Goal: Task Accomplishment & Management: Use online tool/utility

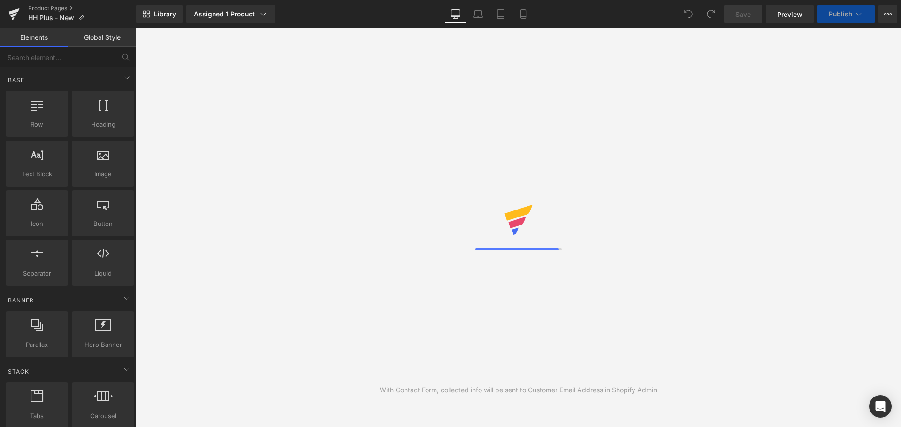
click at [317, 17] on div "Library Assigned 1 Product Product Preview New Hormone Harmony PLUS+ Manage ass…" at bounding box center [518, 14] width 765 height 19
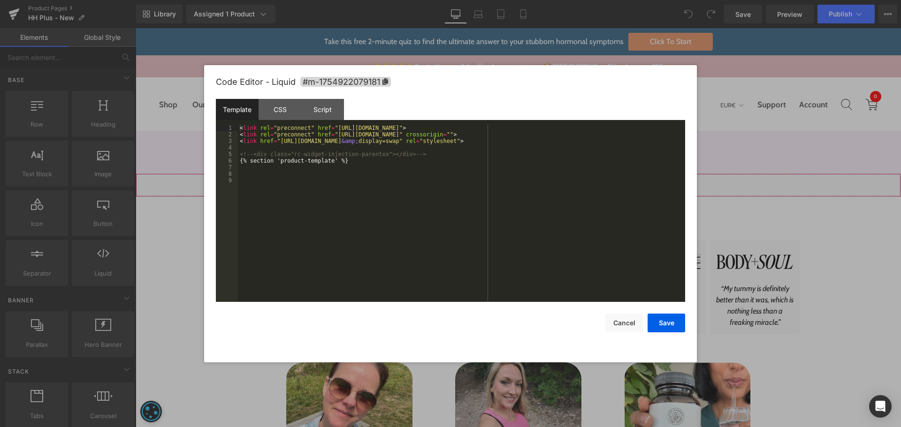
click at [523, 186] on div "Liquid" at bounding box center [518, 185] width 765 height 23
click at [502, 203] on div "< link rel = "preconnect" href = "[URL][DOMAIN_NAME]" > < link rel = "preconnec…" at bounding box center [461, 220] width 447 height 190
click at [618, 326] on button "Cancel" at bounding box center [624, 323] width 38 height 19
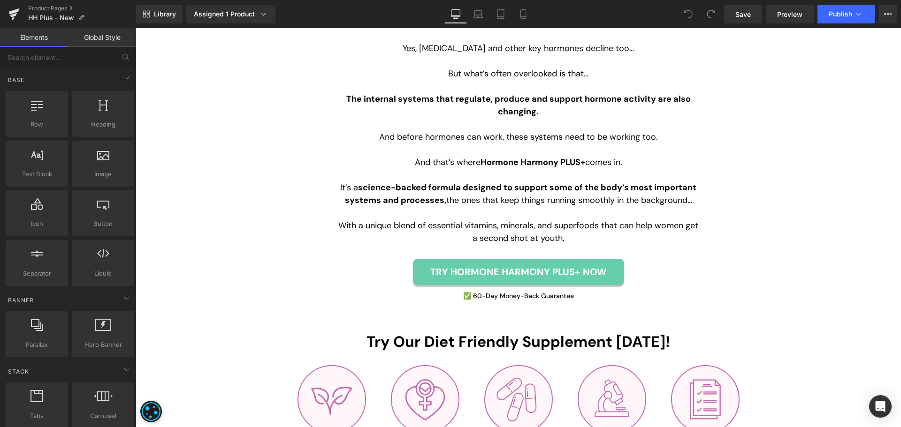
scroll to position [1360, 0]
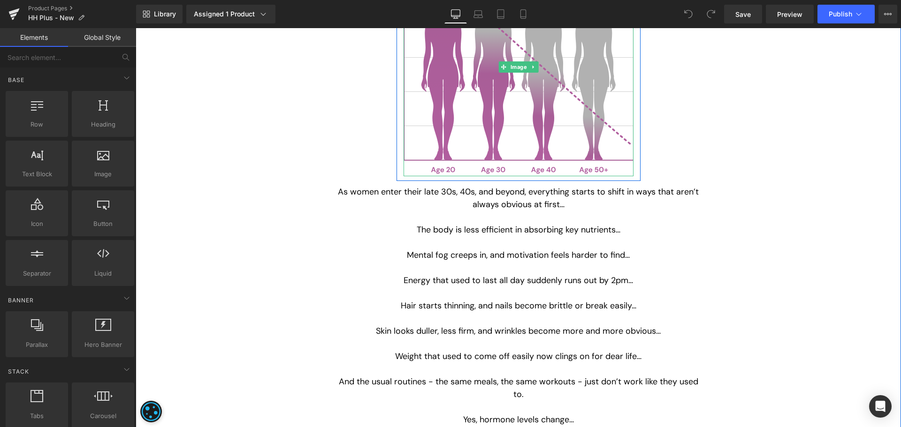
click at [502, 126] on img at bounding box center [518, 67] width 230 height 219
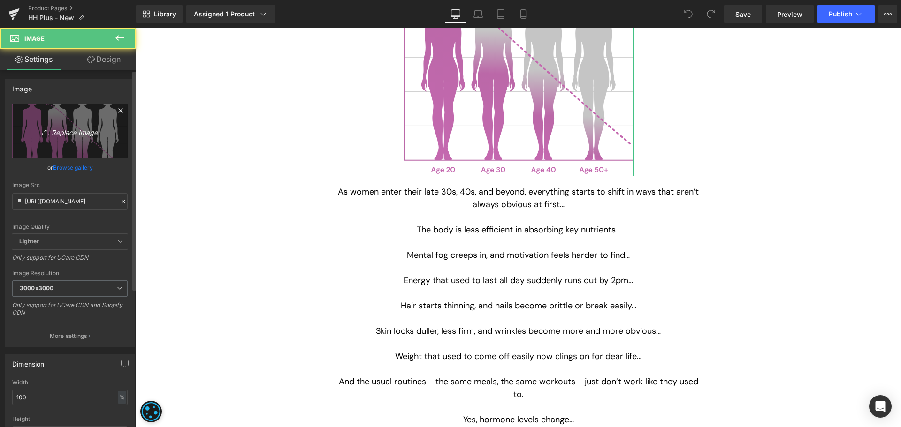
click at [90, 138] on link "Replace Image" at bounding box center [69, 131] width 115 height 54
type input "C:\fakepath\women-health-graphics.svg"
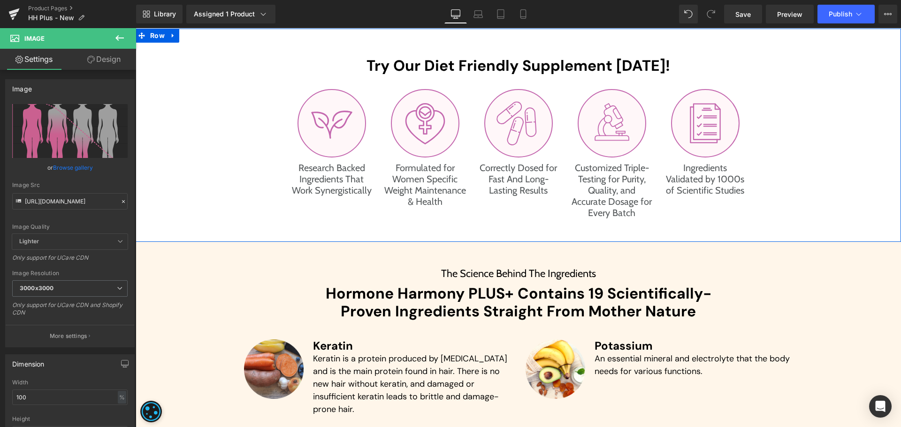
scroll to position [1970, 0]
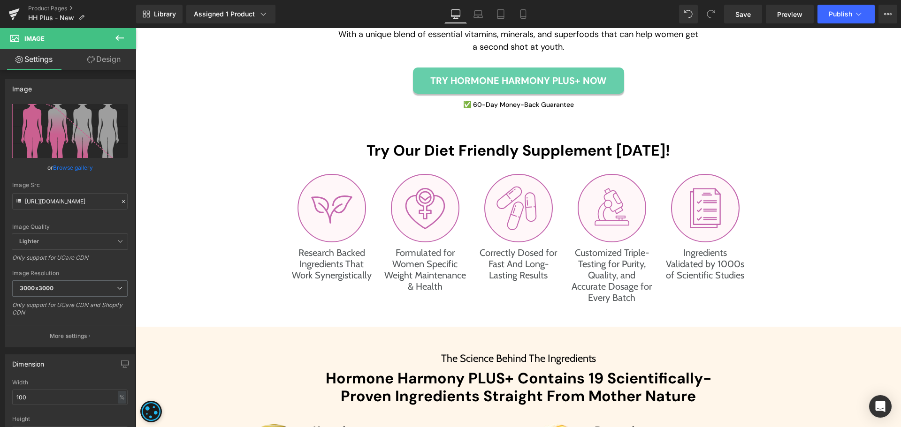
click at [114, 39] on icon at bounding box center [119, 37] width 11 height 11
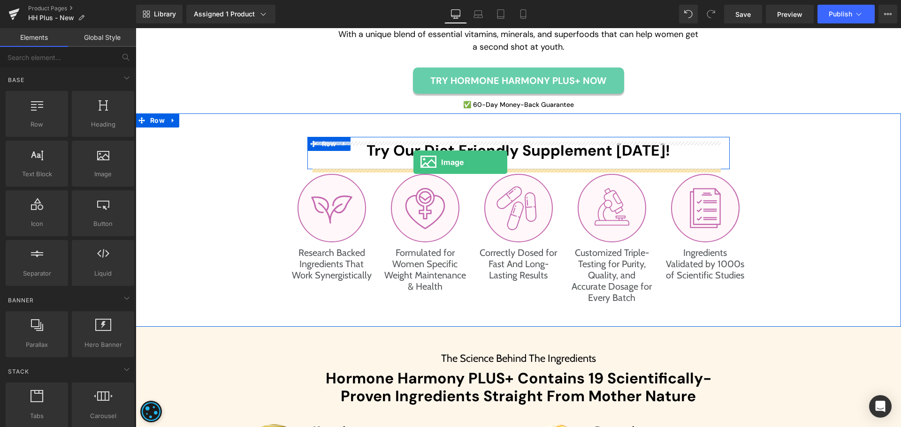
drag, startPoint x: 237, startPoint y: 190, endPoint x: 413, endPoint y: 162, distance: 178.2
click at [413, 162] on div "Try Our Diet Friendly Supplement [DATE]! Heading" at bounding box center [518, 155] width 422 height 27
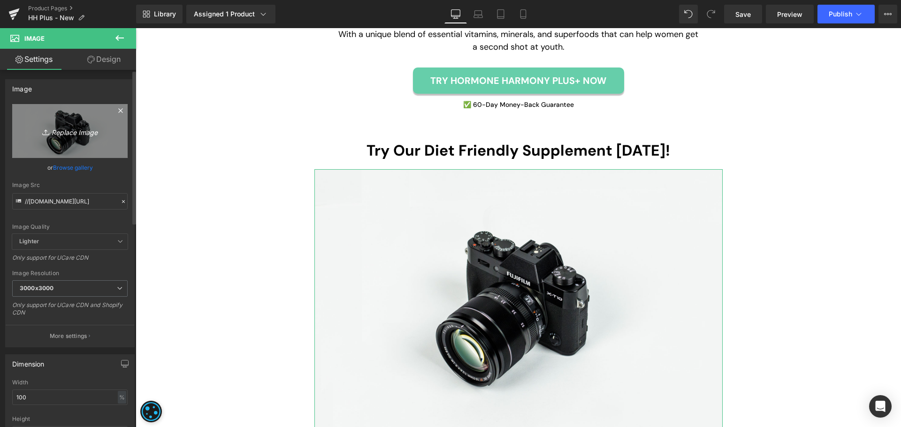
click at [78, 141] on link "Replace Image" at bounding box center [69, 131] width 115 height 54
type input "C:\fakepath\leavs-icon.svg"
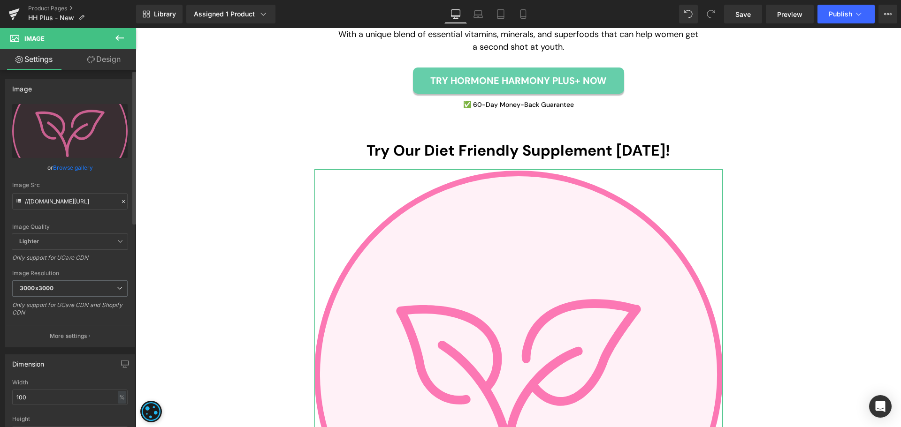
click at [68, 389] on div "Width 100 % % px" at bounding box center [69, 398] width 115 height 37
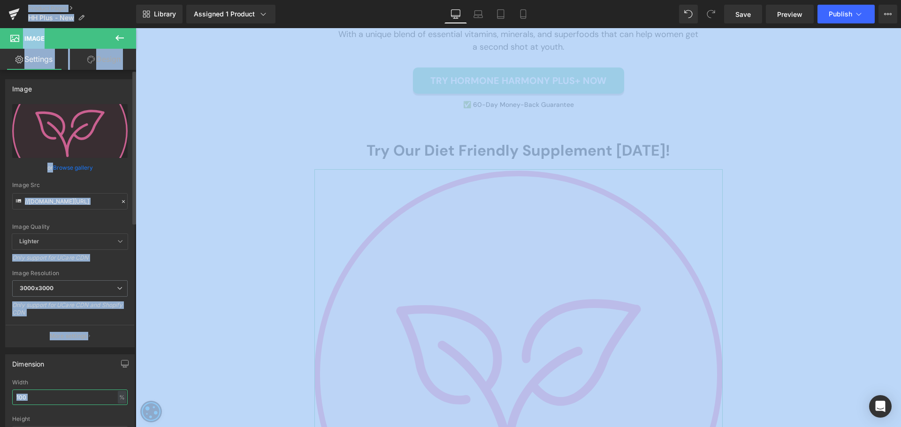
click at [66, 395] on input "100" at bounding box center [69, 397] width 115 height 15
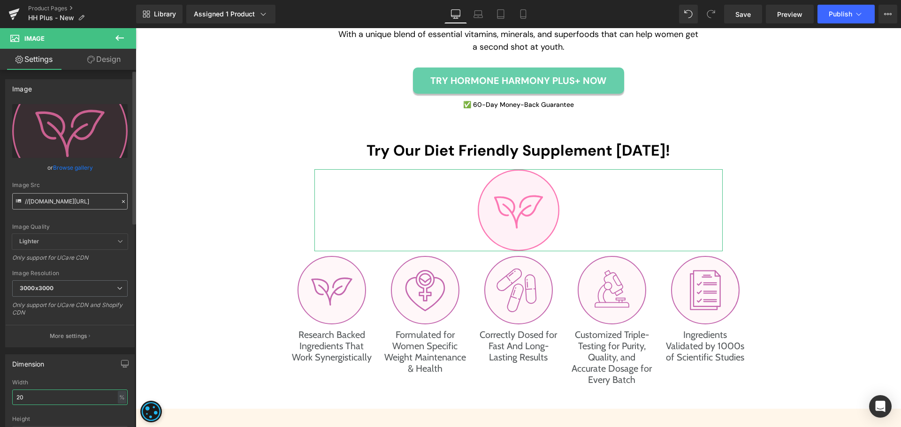
type input "20"
type input "[URL][DOMAIN_NAME]"
click at [68, 206] on input "[URL][DOMAIN_NAME]" at bounding box center [69, 201] width 115 height 16
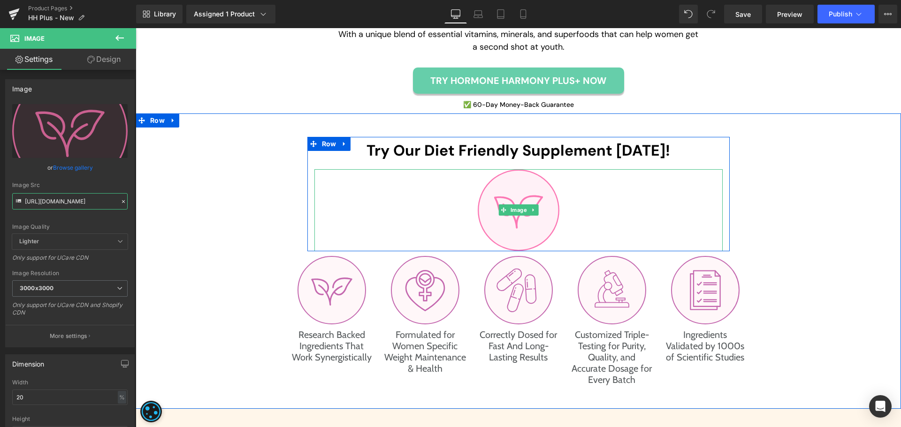
scroll to position [2017, 0]
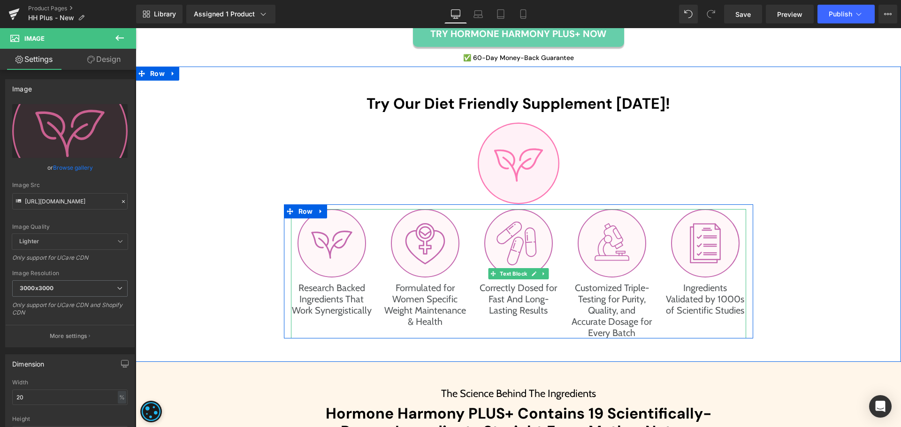
click at [319, 236] on img at bounding box center [331, 243] width 68 height 68
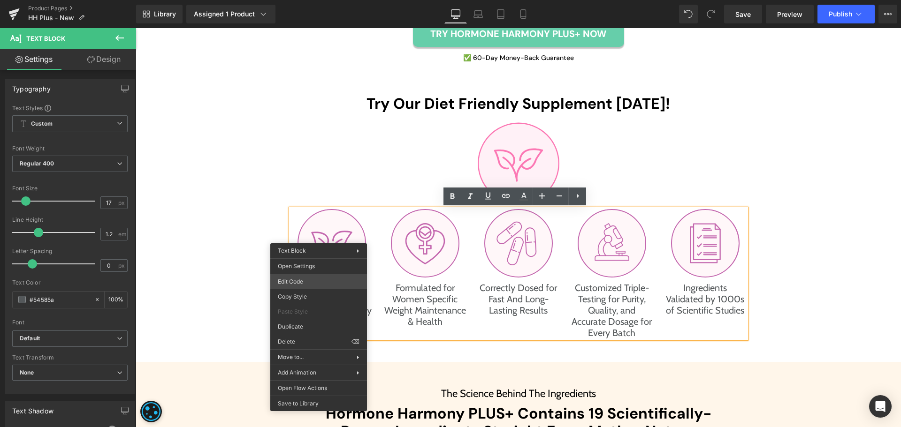
click at [318, 0] on div "Image You are previewing how the will restyle your page. You can not edit Eleme…" at bounding box center [450, 0] width 901 height 0
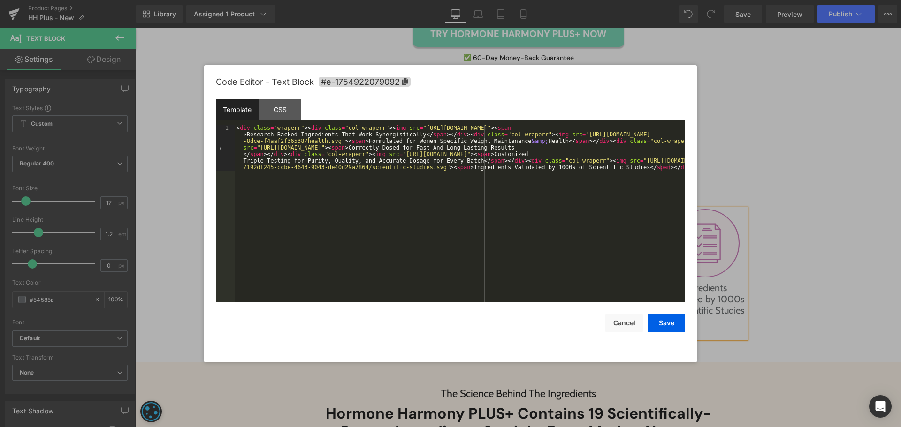
click at [410, 129] on div "< div class = "wraperr" > < div class = "col-wraperr" > < img src = "[URL][DOMA…" at bounding box center [460, 259] width 450 height 269
click at [637, 127] on div "< div class = "wraperr" > < div class = "col-wraperr" > < img src = "[URL][DOMA…" at bounding box center [460, 259] width 450 height 269
click at [666, 325] on button "Save" at bounding box center [666, 323] width 38 height 19
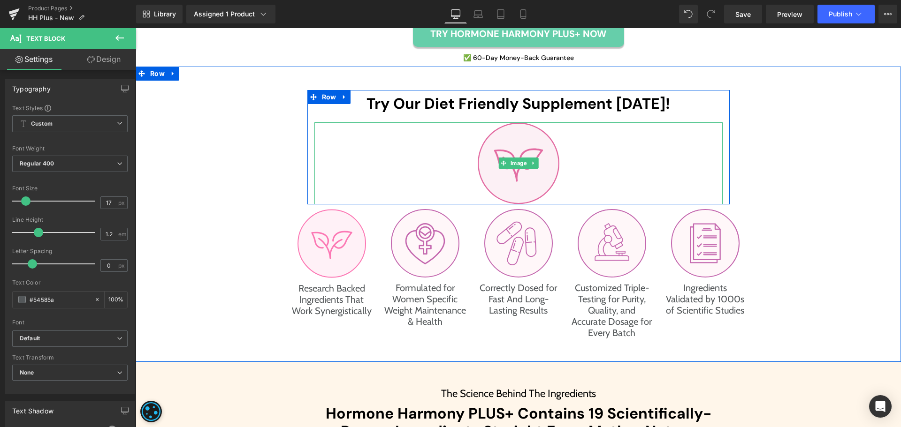
click at [503, 169] on img at bounding box center [519, 163] width 82 height 82
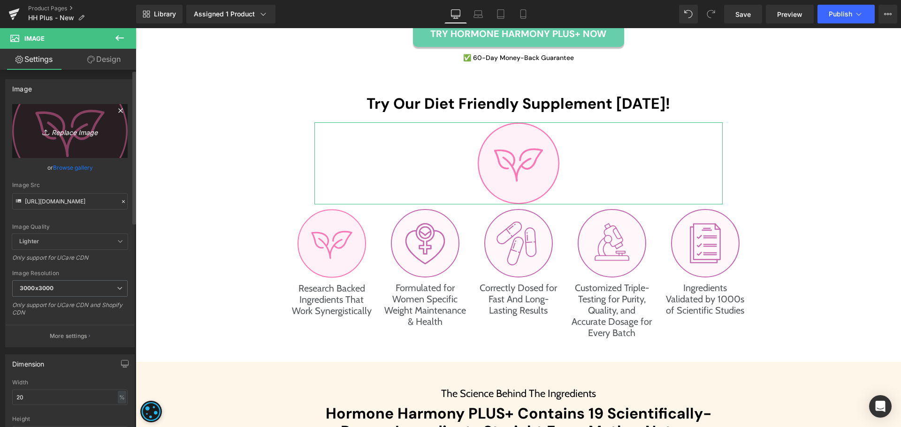
click at [60, 130] on icon "Replace Image" at bounding box center [69, 131] width 75 height 12
type input "C:\fakepath\maintenance-health-icon.svg"
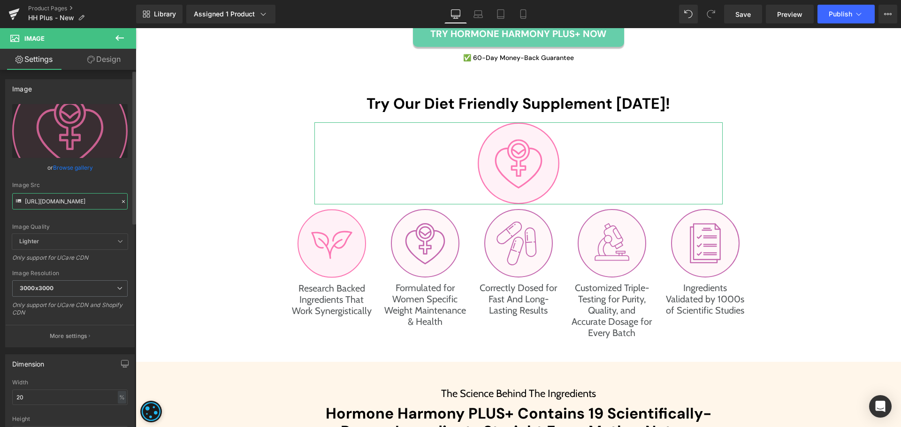
click at [62, 198] on input "[URL][DOMAIN_NAME]" at bounding box center [69, 201] width 115 height 16
type input "[URL][DOMAIN_NAME]"
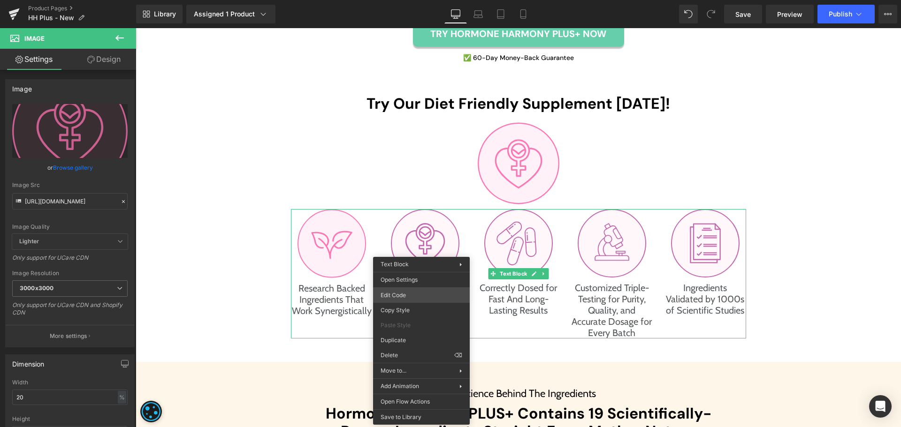
click at [412, 0] on div "Image You are previewing how the will restyle your page. You can not edit Eleme…" at bounding box center [450, 0] width 901 height 0
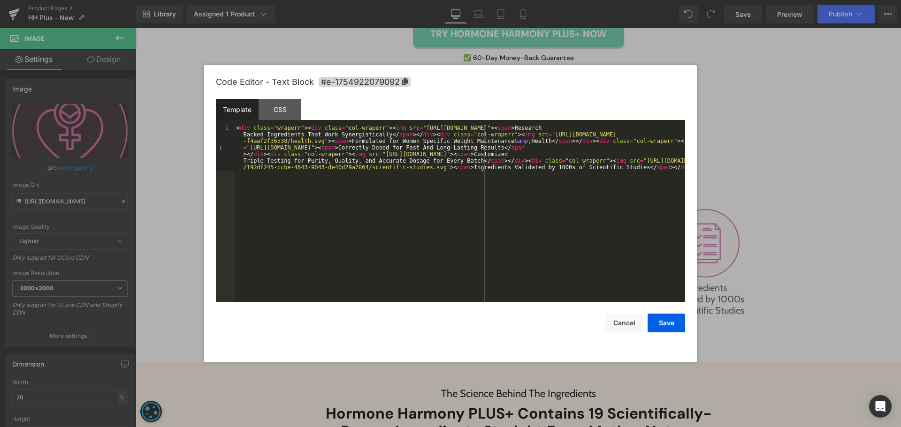
click at [375, 209] on div "< div class = "wraperr" > < div class = "col-wraperr" > < img src = "[URL][DOMA…" at bounding box center [460, 259] width 450 height 269
click at [527, 135] on div "< div class = "wraperr" > < div class = "col-wraperr" > < img src = "[URL][DOMA…" at bounding box center [460, 259] width 450 height 269
click at [316, 142] on div "< div class = "wraperr" > < div class = "col-wraperr" > < img src = "[URL][DOMA…" at bounding box center [460, 259] width 450 height 269
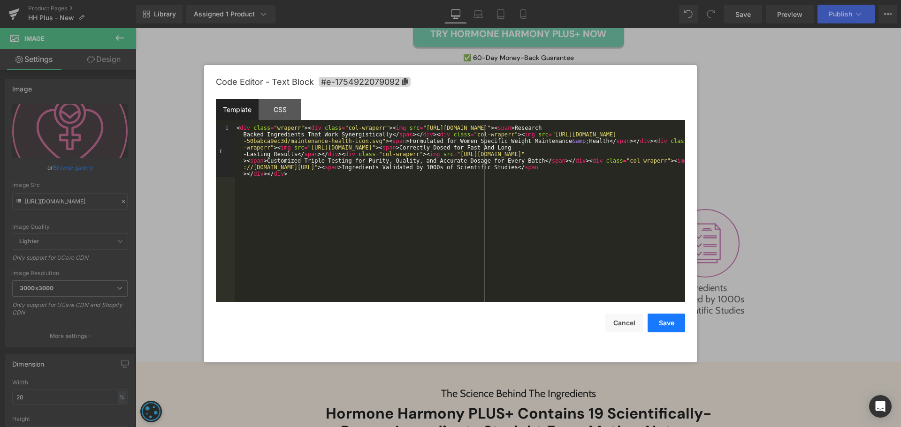
click at [661, 327] on button "Save" at bounding box center [666, 323] width 38 height 19
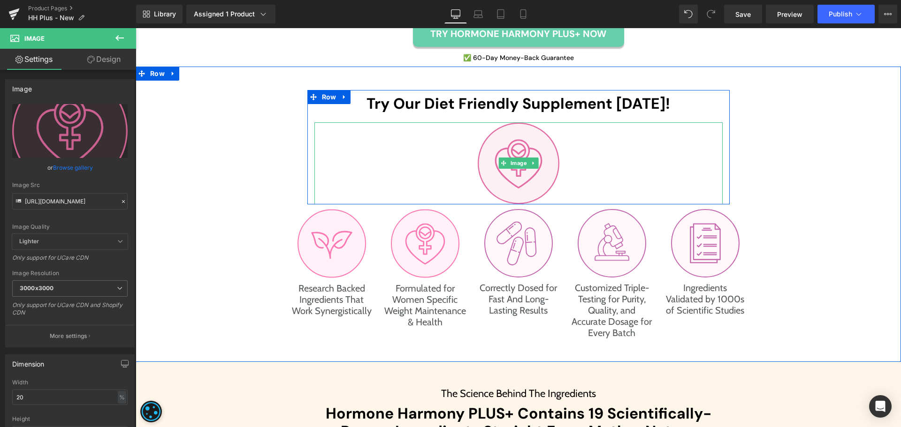
click at [502, 190] on img at bounding box center [519, 163] width 82 height 82
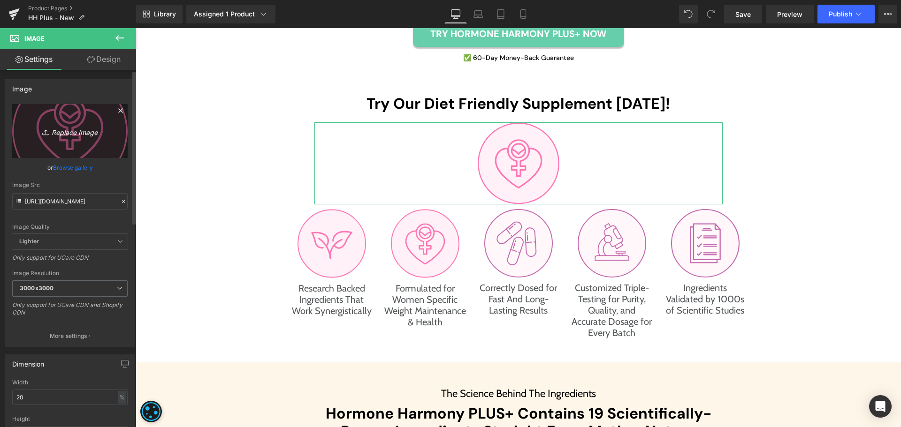
click at [84, 134] on icon "Replace Image" at bounding box center [69, 131] width 75 height 12
type input "C:\fakepath\capcule-icon.svg"
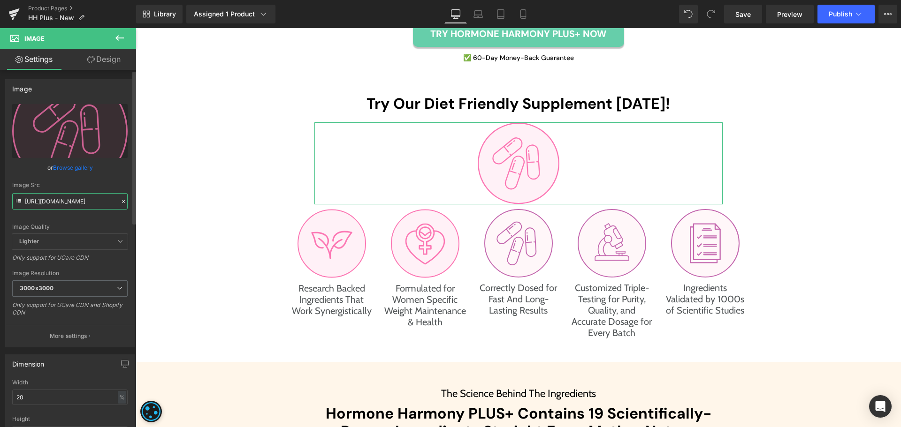
click at [68, 199] on input "[URL][DOMAIN_NAME]" at bounding box center [69, 201] width 115 height 16
type input "[URL][DOMAIN_NAME]"
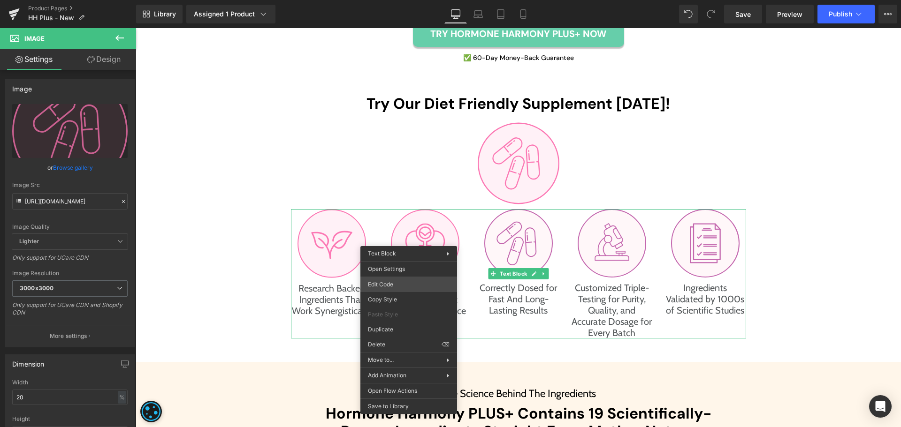
click at [392, 0] on div "Image You are previewing how the will restyle your page. You can not edit Eleme…" at bounding box center [450, 0] width 901 height 0
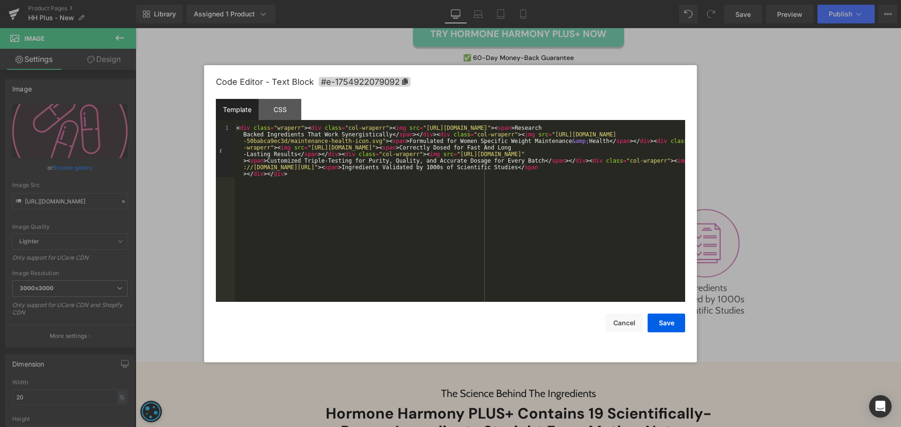
click at [304, 147] on div "< div class = "wraperr" > < div class = "col-wraperr" > < img src = "[URL][DOMA…" at bounding box center [460, 266] width 450 height 282
click at [541, 147] on div "< div class = "wraperr" > < div class = "col-wraperr" > < img src = "[URL][DOMA…" at bounding box center [460, 266] width 450 height 282
click at [662, 322] on button "Save" at bounding box center [666, 323] width 38 height 19
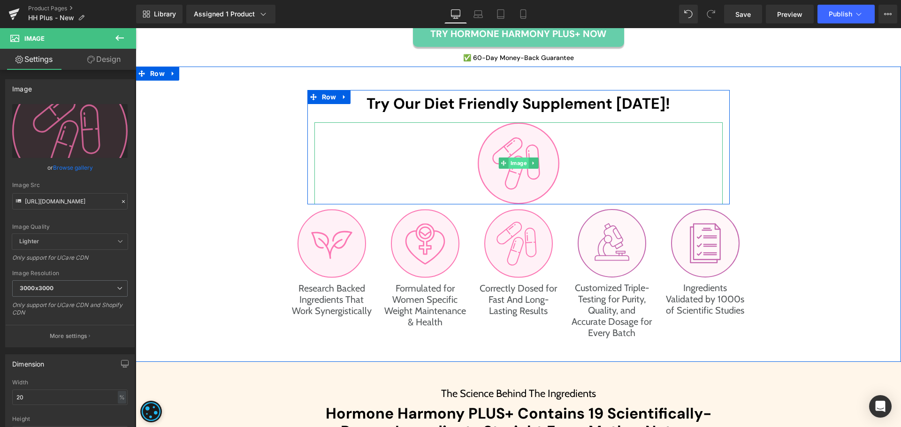
click at [520, 167] on span "Image" at bounding box center [518, 163] width 20 height 11
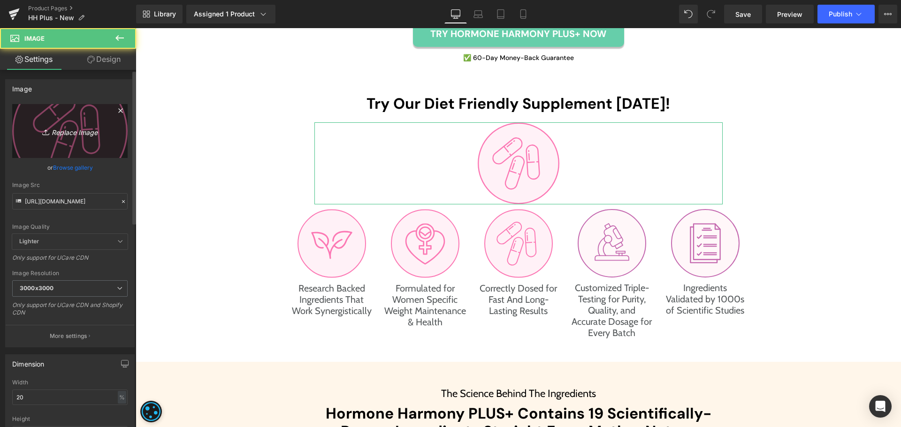
click at [44, 133] on icon at bounding box center [46, 132] width 9 height 9
type input "C:\fakepath\testing-icon.svg"
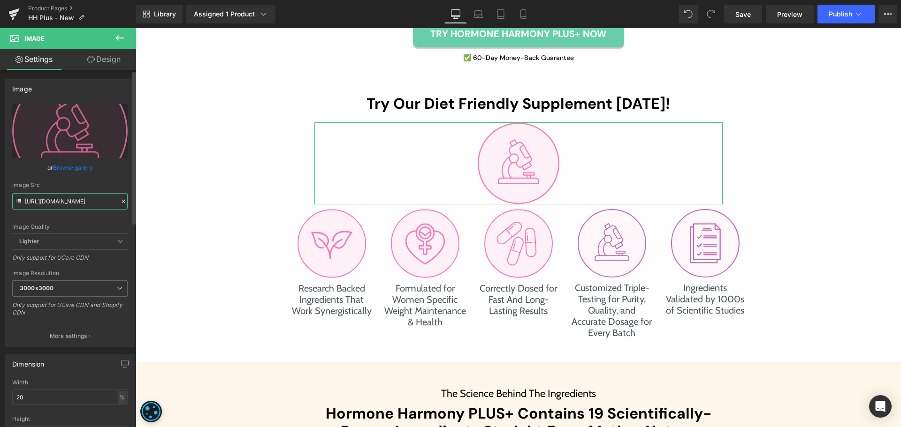
click at [45, 199] on input "[URL][DOMAIN_NAME]" at bounding box center [69, 201] width 115 height 16
type input "[URL][DOMAIN_NAME]"
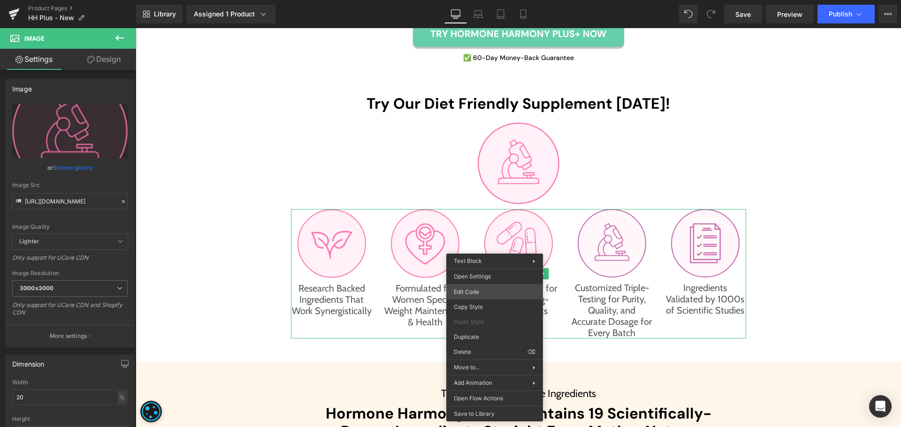
click at [471, 0] on div "Image You are previewing how the will restyle your page. You can not edit Eleme…" at bounding box center [450, 0] width 901 height 0
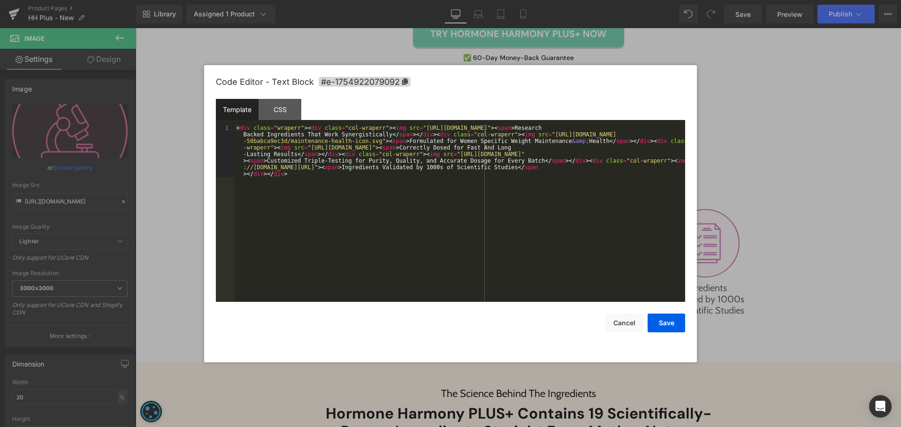
click at [496, 206] on div "< div class = "wraperr" > < div class = "col-wraperr" > < img src = "[URL][DOMA…" at bounding box center [460, 266] width 450 height 282
click at [654, 161] on div "< div class = "wraperr" > < div class = "col-wraperr" > < img src = "[URL][DOMA…" at bounding box center [460, 266] width 450 height 282
click at [455, 153] on div "< div class = "wraperr" > < div class = "col-wraperr" > < img src = "[URL][DOMA…" at bounding box center [460, 266] width 450 height 282
click at [440, 154] on div "< div class = "wraperr" > < div class = "col-wraperr" > < img src = "[URL][DOMA…" at bounding box center [460, 266] width 450 height 282
click at [676, 155] on div "< div class = "wraperr" > < div class = "col-wraperr" > < img src = "[URL][DOMA…" at bounding box center [460, 266] width 450 height 282
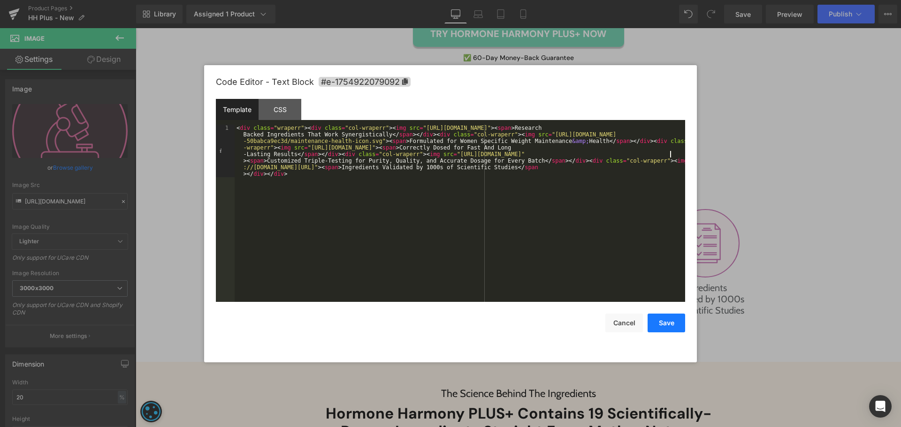
click at [659, 319] on button "Save" at bounding box center [666, 323] width 38 height 19
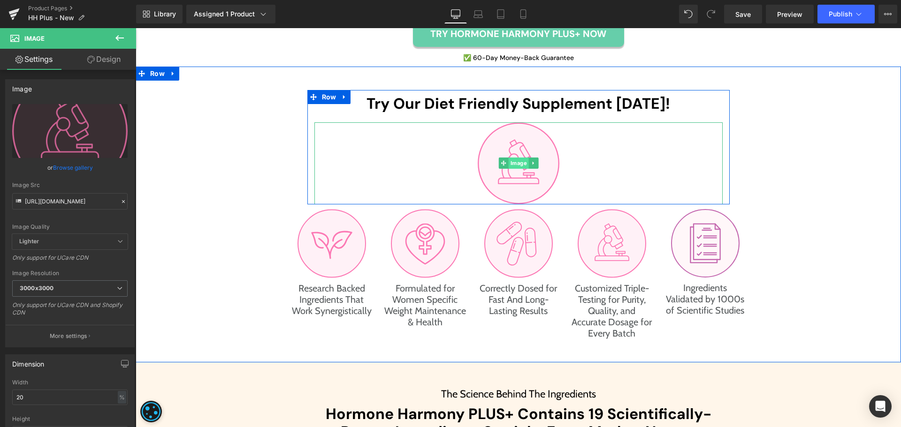
click at [515, 162] on span "Image" at bounding box center [518, 163] width 20 height 11
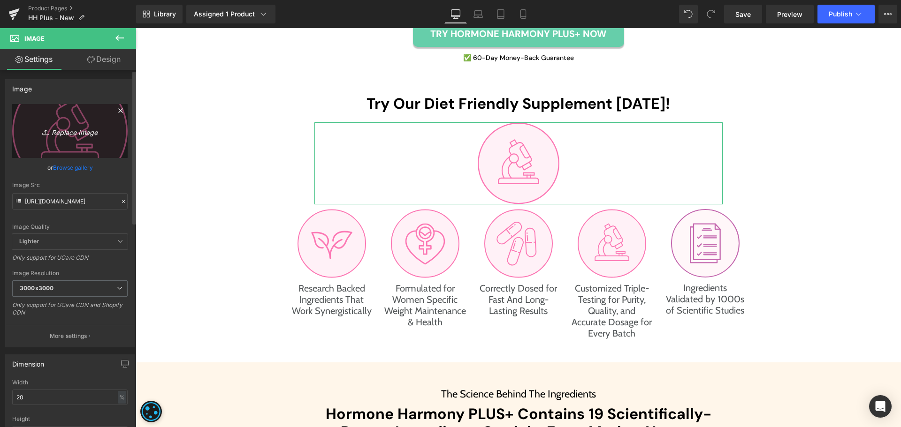
click at [75, 135] on icon "Replace Image" at bounding box center [69, 131] width 75 height 12
type input "C:\fakepath\studies-icon.svg"
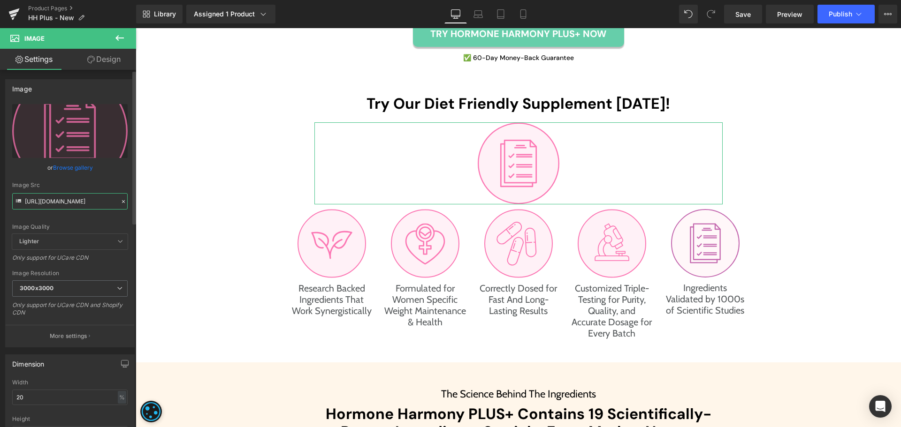
type input "[URL][DOMAIN_NAME]"
click at [68, 195] on input "[URL][DOMAIN_NAME]" at bounding box center [69, 201] width 115 height 16
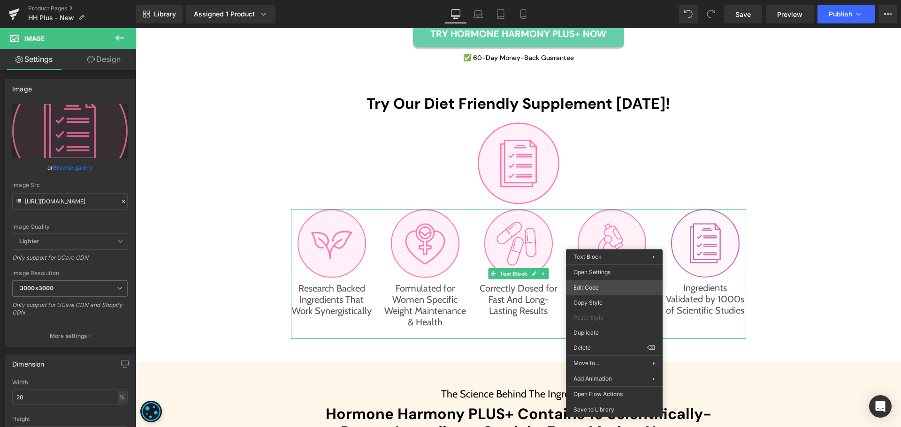
click at [597, 0] on div "Image You are previewing how the will restyle your page. You can not edit Eleme…" at bounding box center [450, 0] width 901 height 0
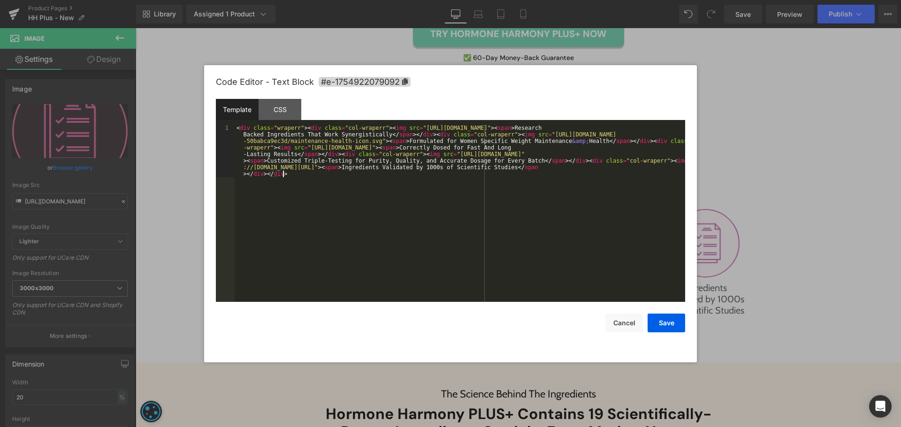
click at [486, 195] on div "< div class = "wraperr" > < div class = "col-wraperr" > < img src = "[URL][DOMA…" at bounding box center [460, 266] width 450 height 282
click at [475, 167] on div "< div class = "wraperr" > < div class = "col-wraperr" > < img src = "[URL][DOMA…" at bounding box center [460, 266] width 450 height 282
click at [668, 158] on div "< div class = "wraperr" > < div class = "col-wraperr" > < img src = "[URL][DOMA…" at bounding box center [460, 266] width 450 height 282
click at [673, 330] on button "Save" at bounding box center [666, 323] width 38 height 19
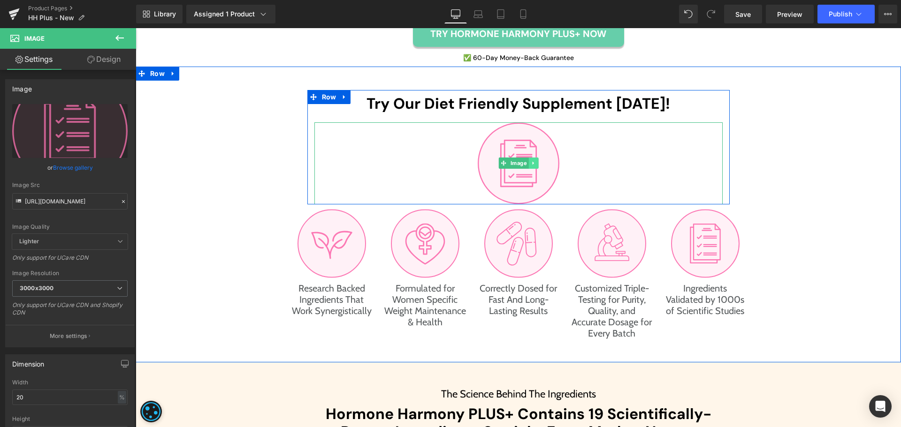
click at [531, 166] on link at bounding box center [533, 163] width 10 height 11
click at [535, 164] on icon at bounding box center [537, 163] width 5 height 5
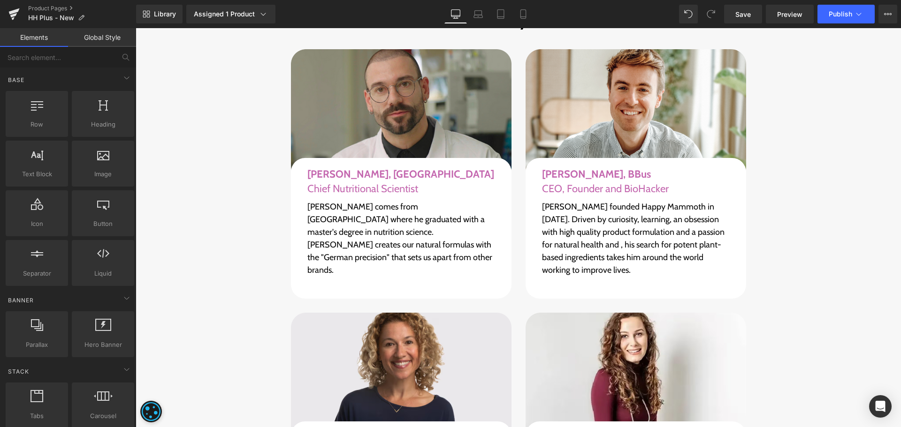
scroll to position [3941, 0]
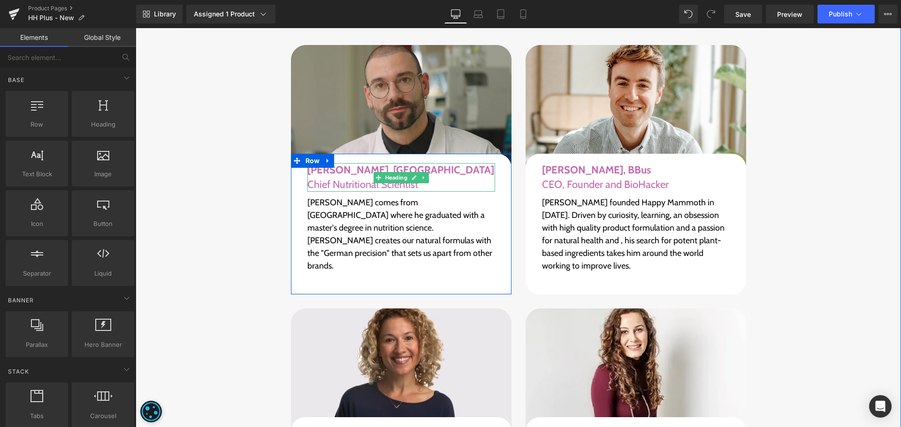
click at [338, 164] on span "[PERSON_NAME], [GEOGRAPHIC_DATA]" at bounding box center [400, 170] width 187 height 13
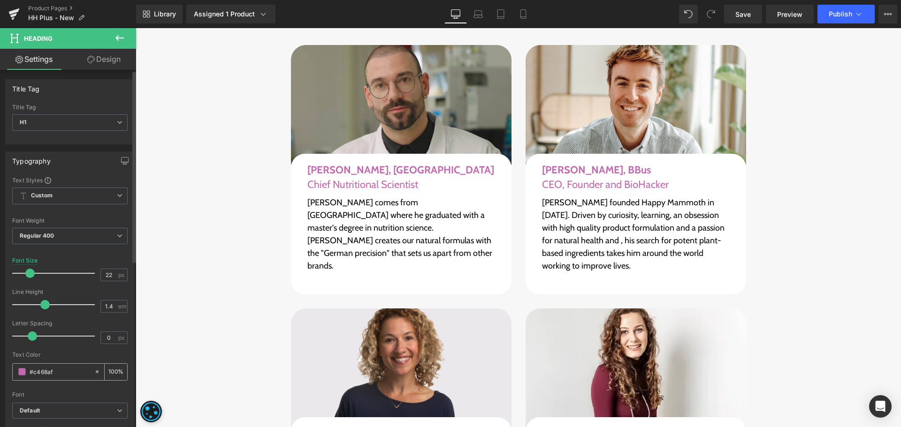
click at [68, 372] on input "#c468af" at bounding box center [60, 372] width 60 height 10
paste input "FC78B4"
type input "FC78B4"
click at [68, 347] on div at bounding box center [69, 349] width 115 height 6
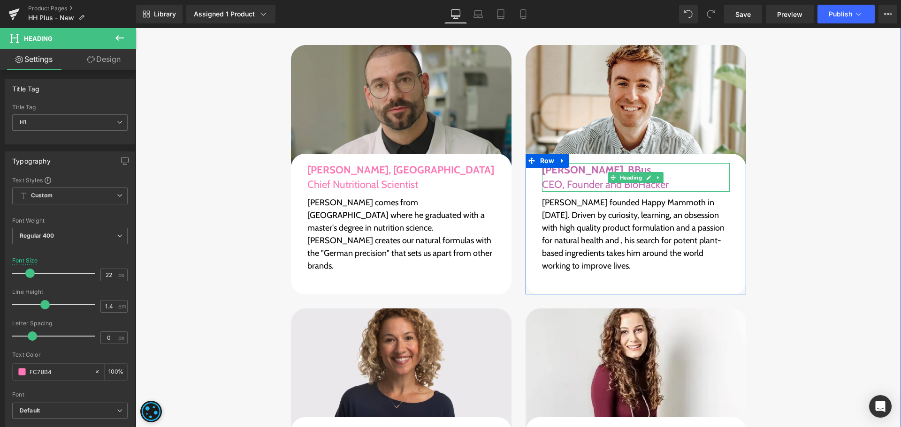
click at [557, 163] on h1 "[PERSON_NAME], BBus CEO, Founder and BioHacker" at bounding box center [636, 177] width 188 height 29
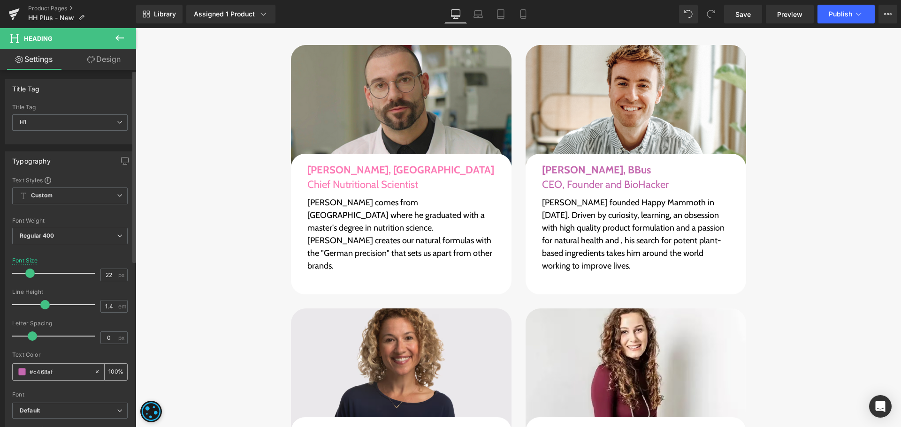
click at [51, 372] on input "#c468af" at bounding box center [60, 372] width 60 height 10
paste input "FC78B4"
type input "FC78B4"
click at [83, 349] on div at bounding box center [69, 349] width 115 height 6
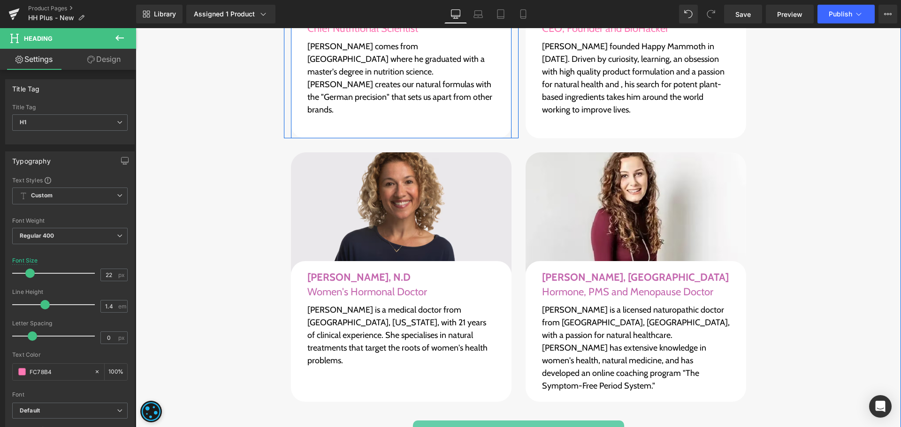
scroll to position [4175, 0]
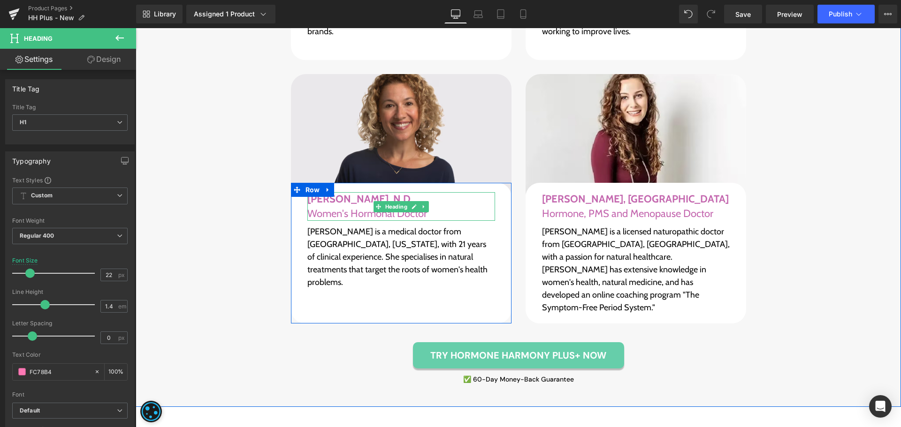
click at [368, 192] on h1 "[PERSON_NAME], N.D Women's Hormonal Doctor" at bounding box center [401, 206] width 188 height 29
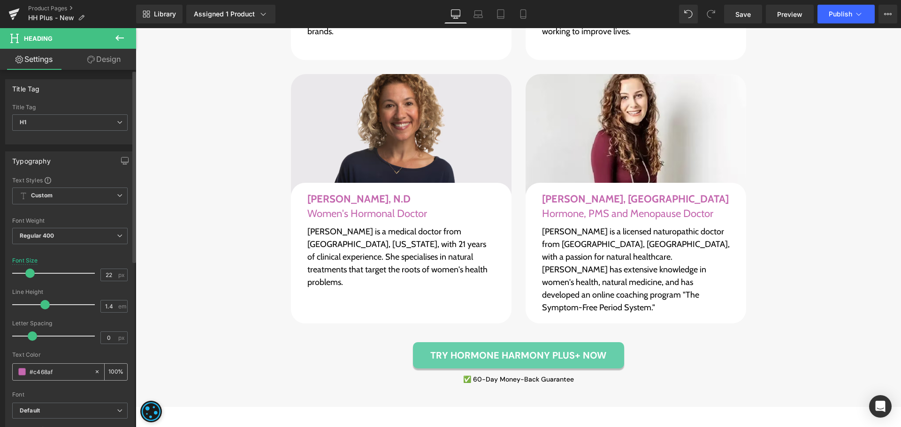
click at [60, 371] on input "#c468af" at bounding box center [60, 372] width 60 height 10
paste input "FC78B4"
type input "FC78B4"
click at [73, 345] on div at bounding box center [56, 336] width 78 height 19
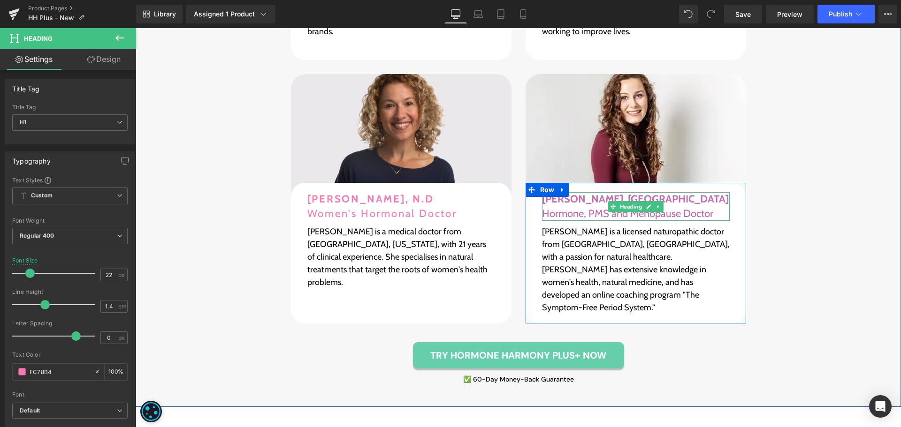
click at [576, 192] on h1 "[PERSON_NAME], ND Hormone, PMS and Menopause Doctor" at bounding box center [636, 206] width 188 height 29
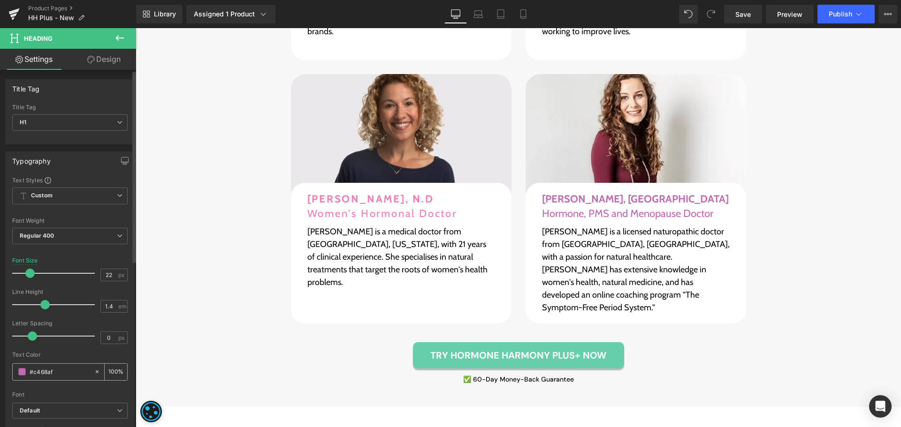
click at [77, 370] on input "#c468af" at bounding box center [60, 372] width 60 height 10
paste input "FC78B4"
type input "FC78B4"
click at [79, 356] on div "Text Color" at bounding box center [69, 355] width 115 height 7
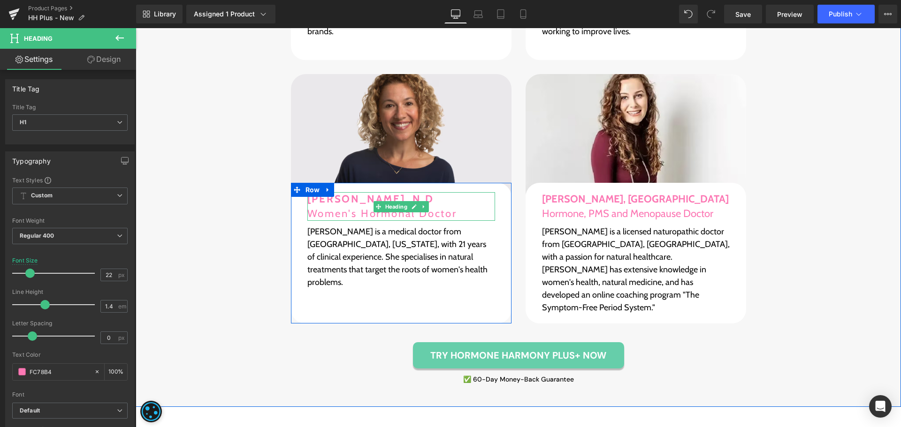
click at [392, 201] on span "Heading" at bounding box center [396, 206] width 26 height 11
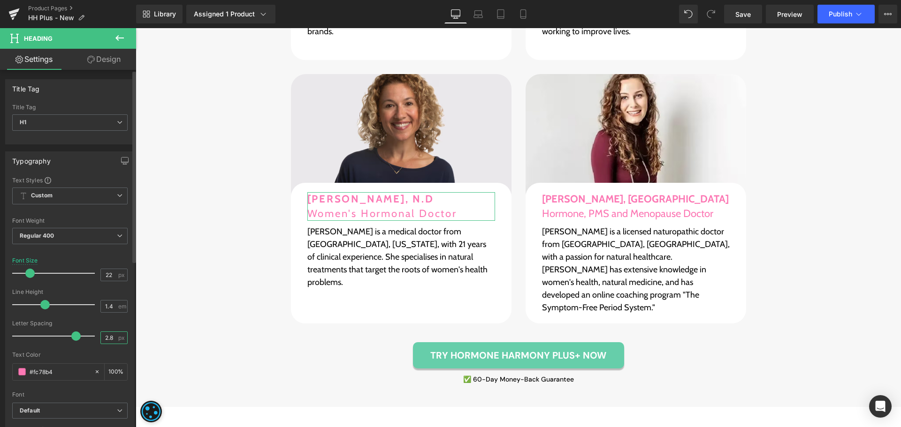
click at [109, 336] on input "2.8" at bounding box center [109, 338] width 16 height 12
type input "0"
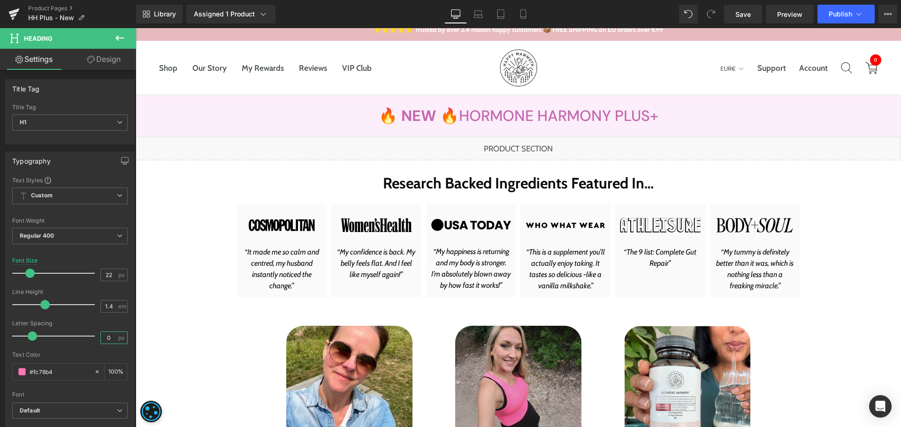
scroll to position [0, 0]
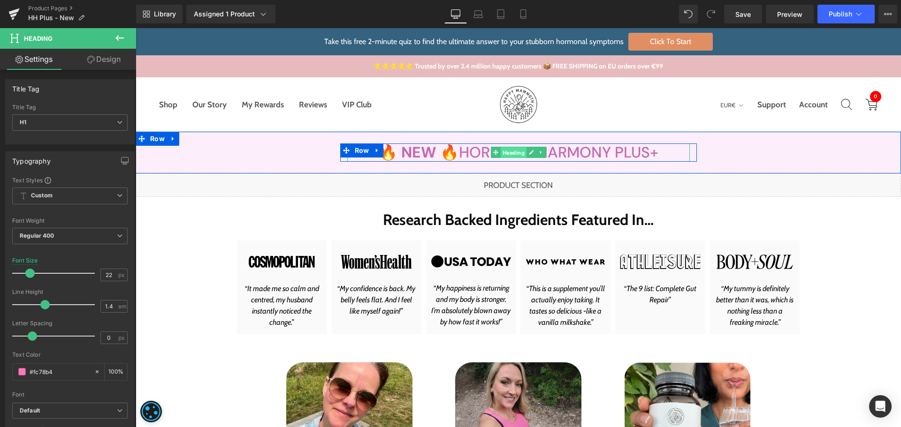
click at [516, 152] on span "Heading" at bounding box center [513, 152] width 26 height 11
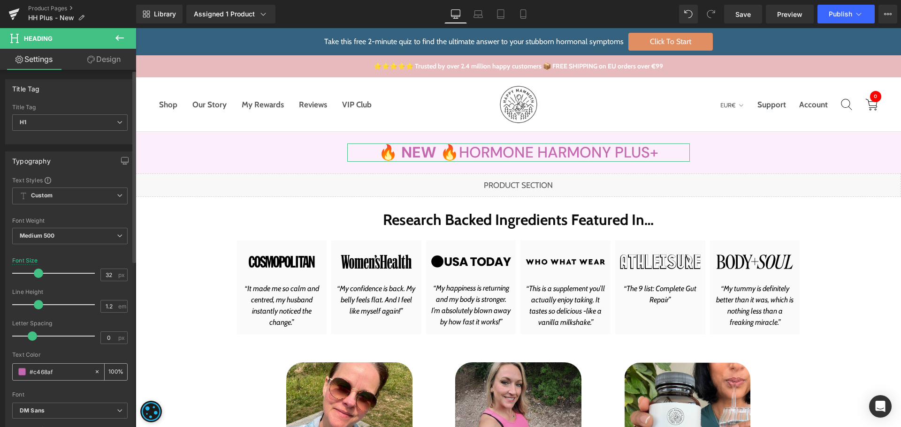
click at [61, 373] on input "#c468af" at bounding box center [60, 372] width 60 height 10
paste input "FC78B4"
type input "FC78B4"
click at [72, 354] on div "Text Color" at bounding box center [69, 355] width 115 height 7
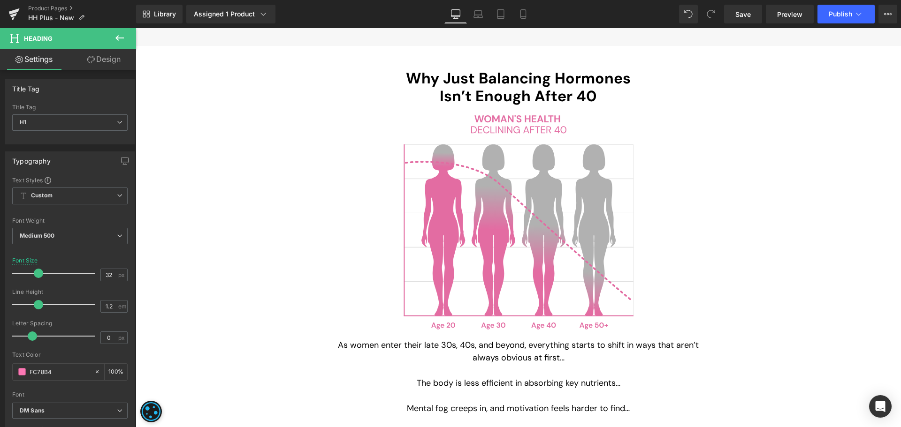
scroll to position [1220, 0]
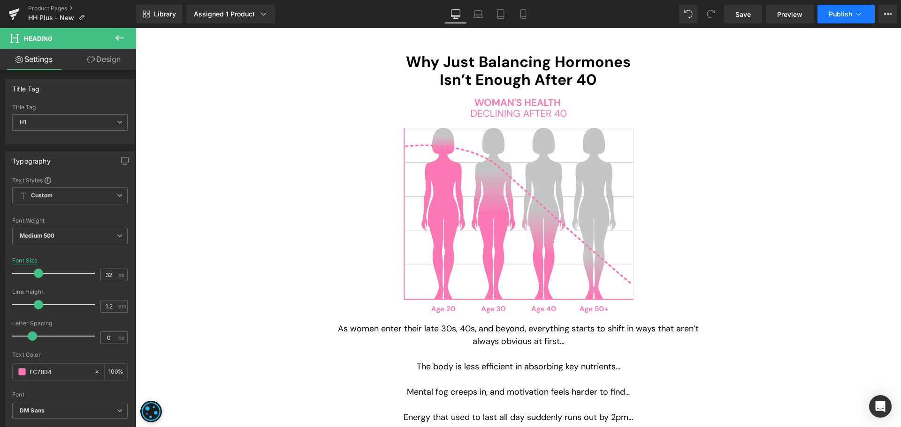
click at [825, 20] on button "Publish" at bounding box center [845, 14] width 57 height 19
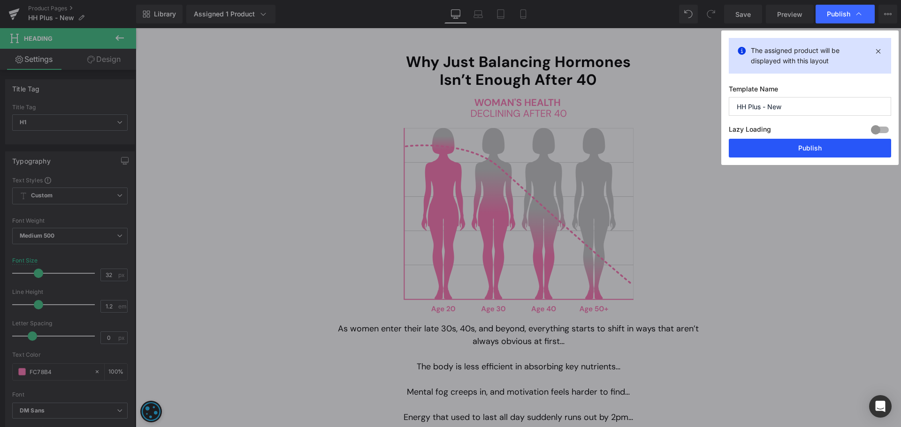
click at [794, 144] on button "Publish" at bounding box center [810, 148] width 162 height 19
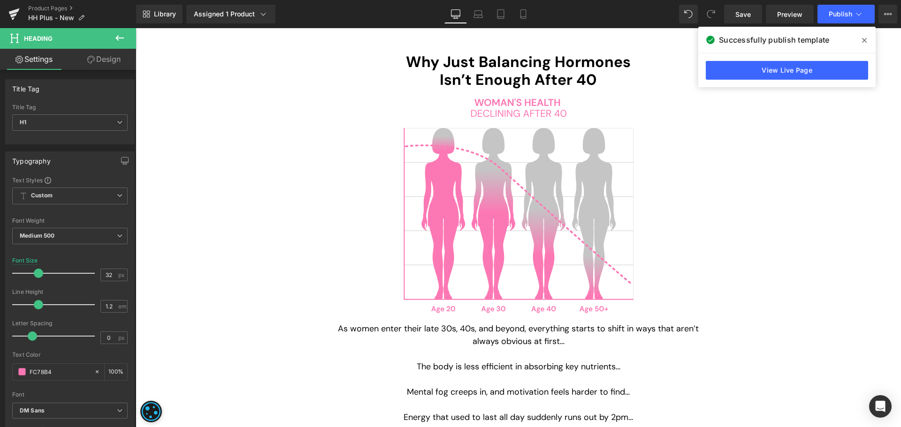
click at [391, 15] on div "Library Assigned 1 Product Product Preview New Hormone Harmony PLUS+ Manage ass…" at bounding box center [518, 14] width 765 height 19
